Goal: Task Accomplishment & Management: Use online tool/utility

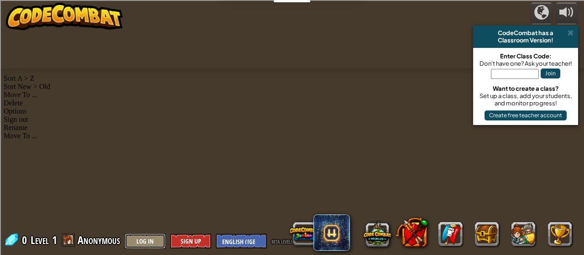
click at [152, 239] on button "Log In" at bounding box center [145, 241] width 41 height 15
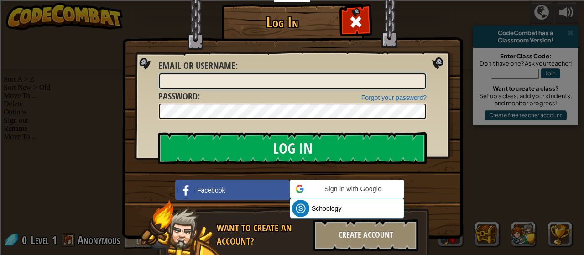
type input "[EMAIL_ADDRESS][DOMAIN_NAME]"
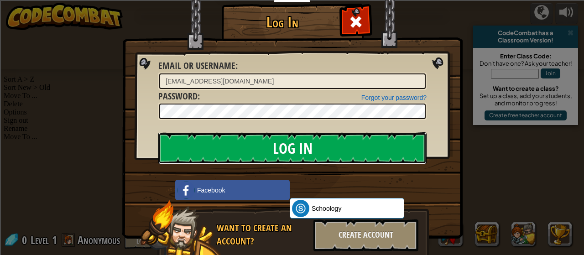
click at [244, 146] on input "Log In" at bounding box center [292, 148] width 268 height 32
